Goal: Task Accomplishment & Management: Manage account settings

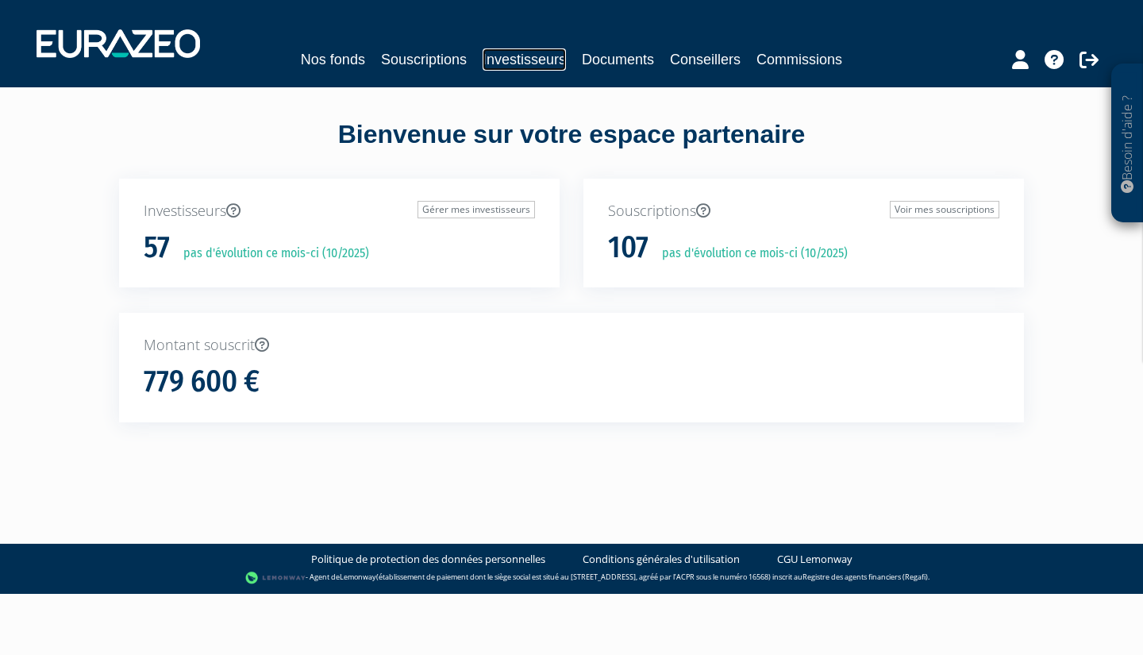
click at [513, 58] on link "Investisseurs" at bounding box center [523, 59] width 83 height 22
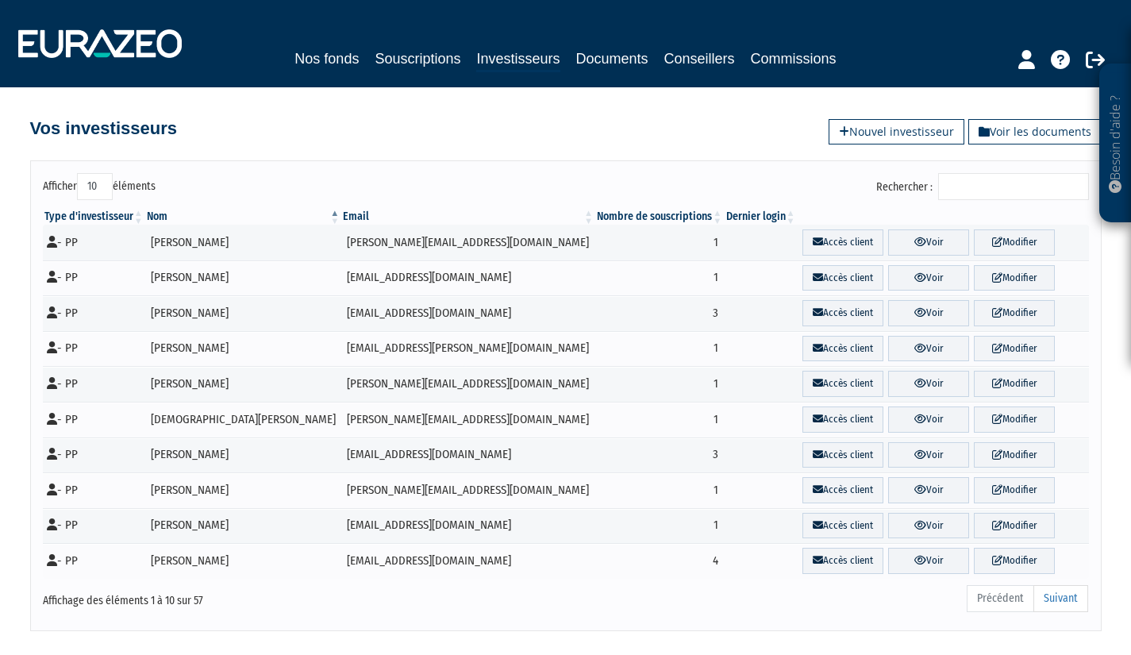
click at [964, 183] on input "Rechercher :" at bounding box center [1013, 186] width 151 height 27
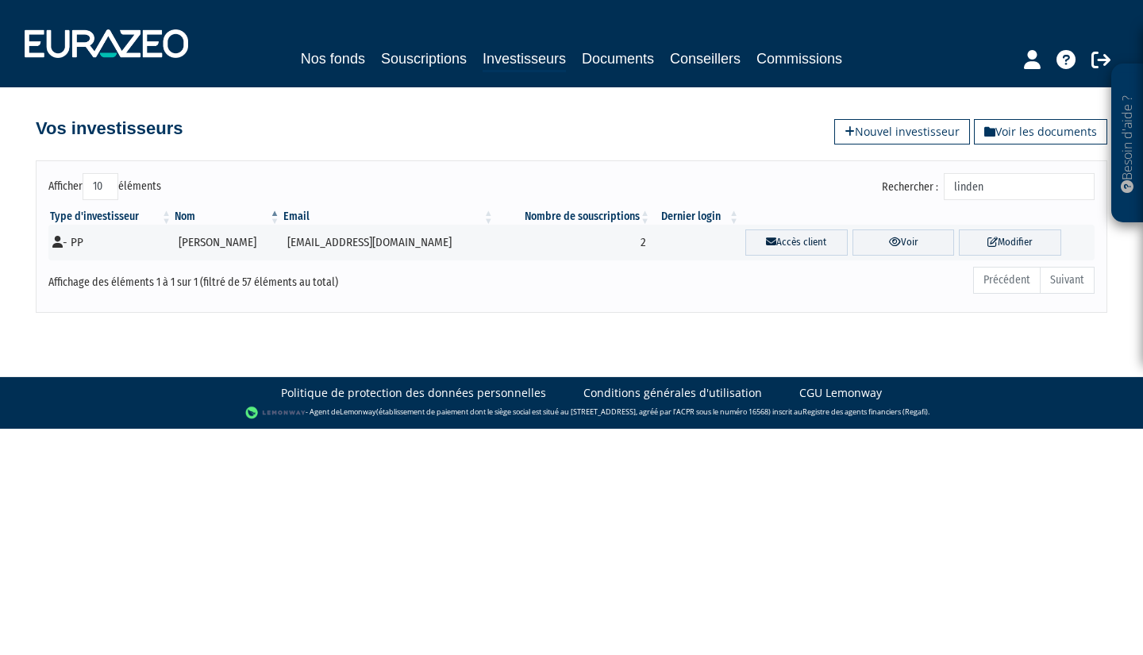
type input "linden"
click at [980, 249] on link "Modifier" at bounding box center [1009, 242] width 102 height 26
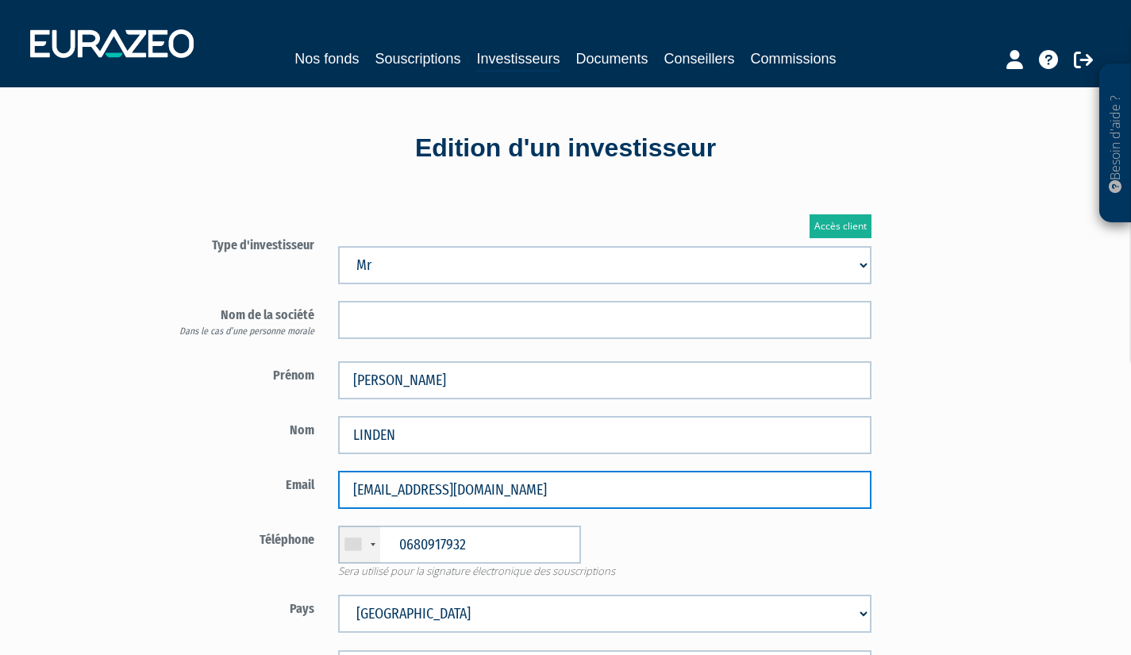
click at [500, 495] on input "[EMAIL_ADDRESS][DOMAIN_NAME]" at bounding box center [604, 490] width 533 height 38
click at [500, 495] on input "lindenpierre@aol.com" at bounding box center [604, 490] width 533 height 38
paste input "icf-management"
type input "lindenpierre@icf-management.com"
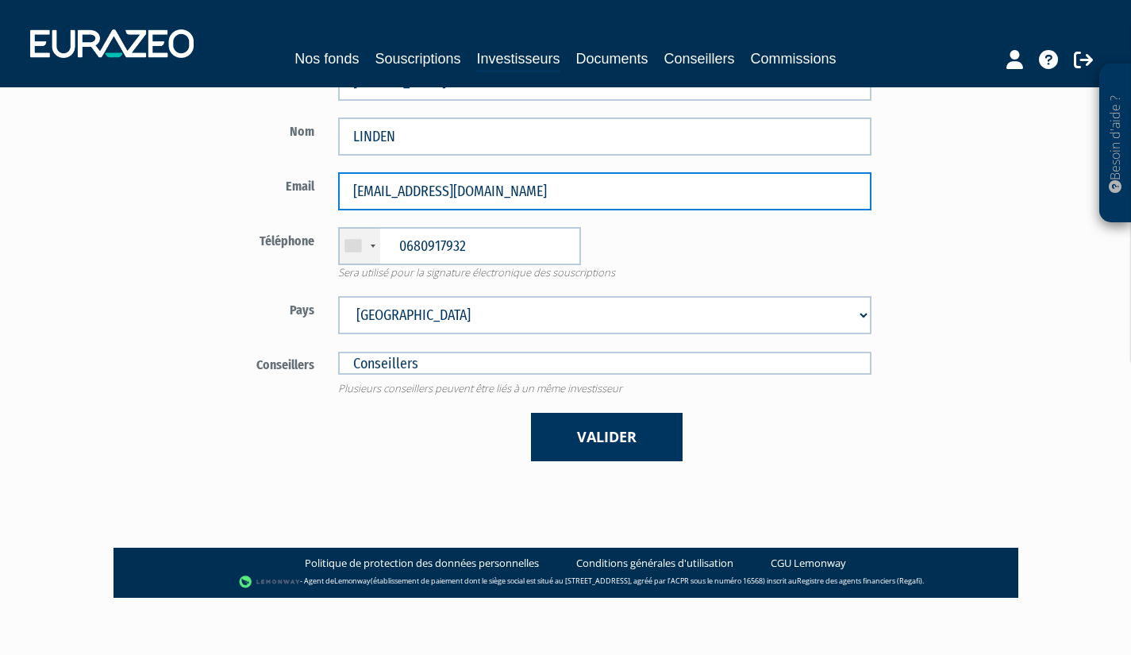
scroll to position [305, 0]
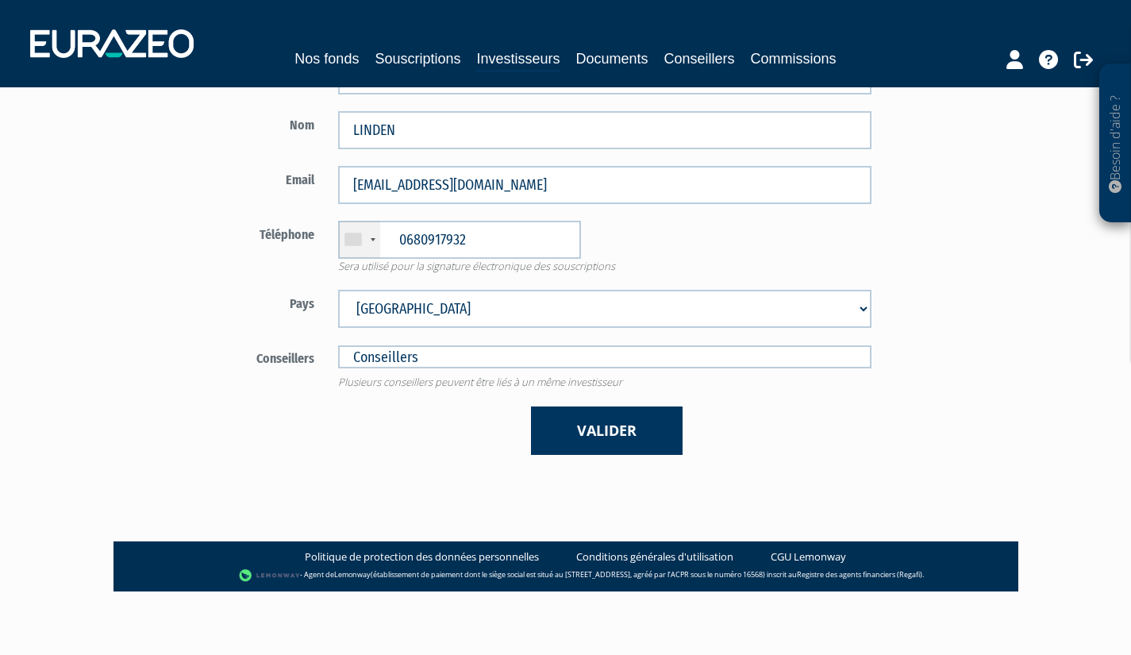
click at [594, 440] on button "Valider" at bounding box center [607, 430] width 152 height 48
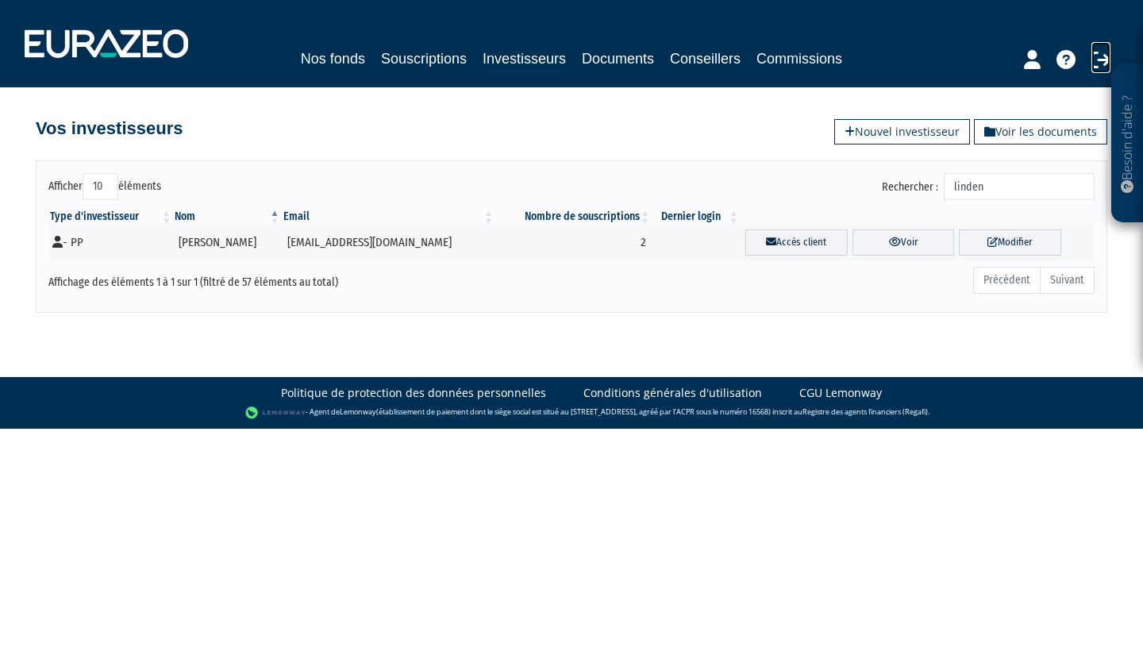
click at [1100, 63] on icon at bounding box center [1100, 59] width 19 height 19
